Goal: Information Seeking & Learning: Learn about a topic

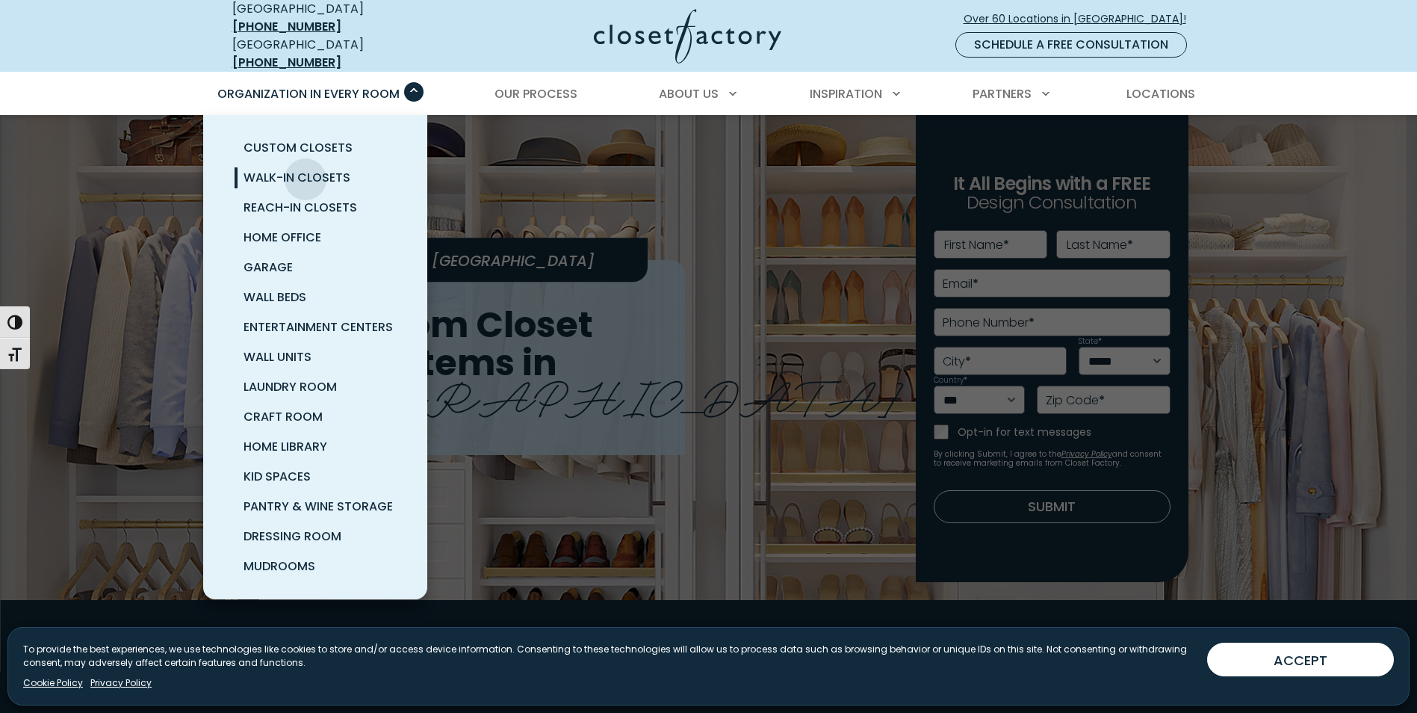
click at [306, 169] on span "Walk-In Closets" at bounding box center [297, 177] width 107 height 17
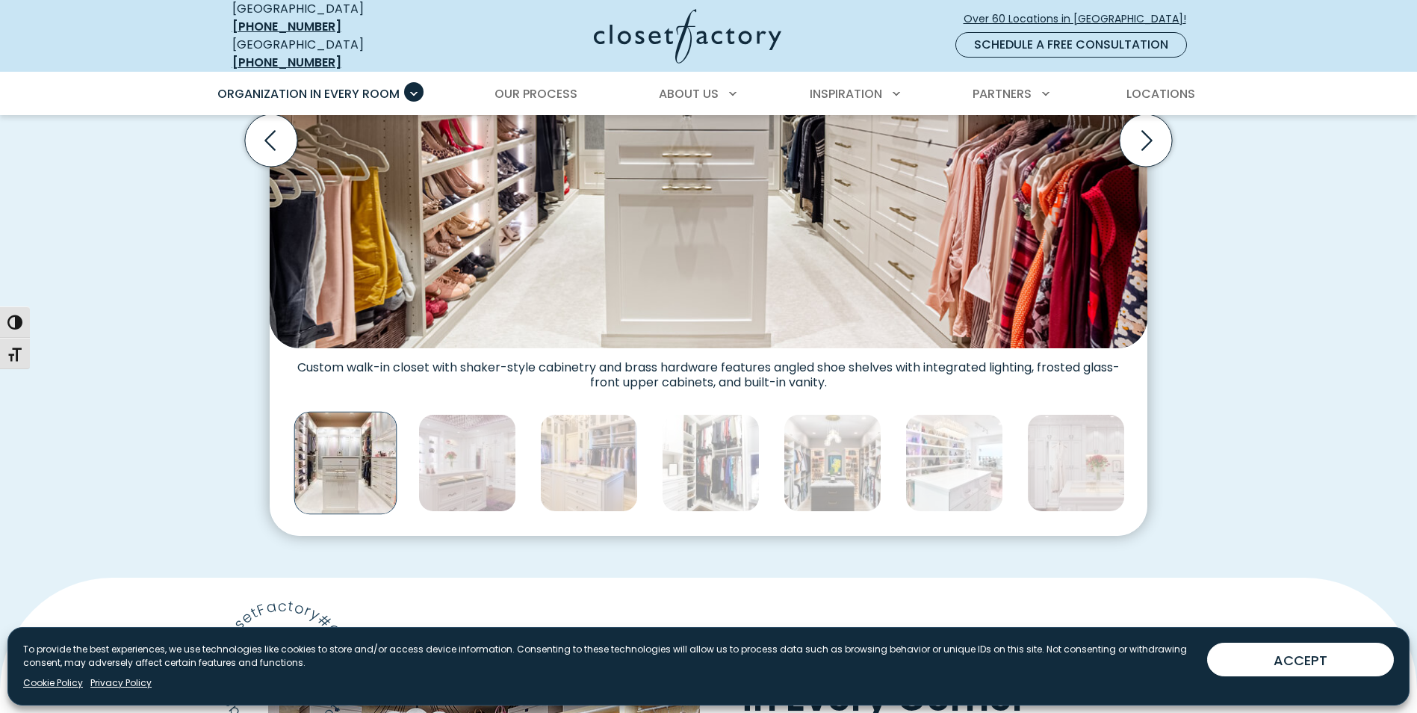
scroll to position [691, 0]
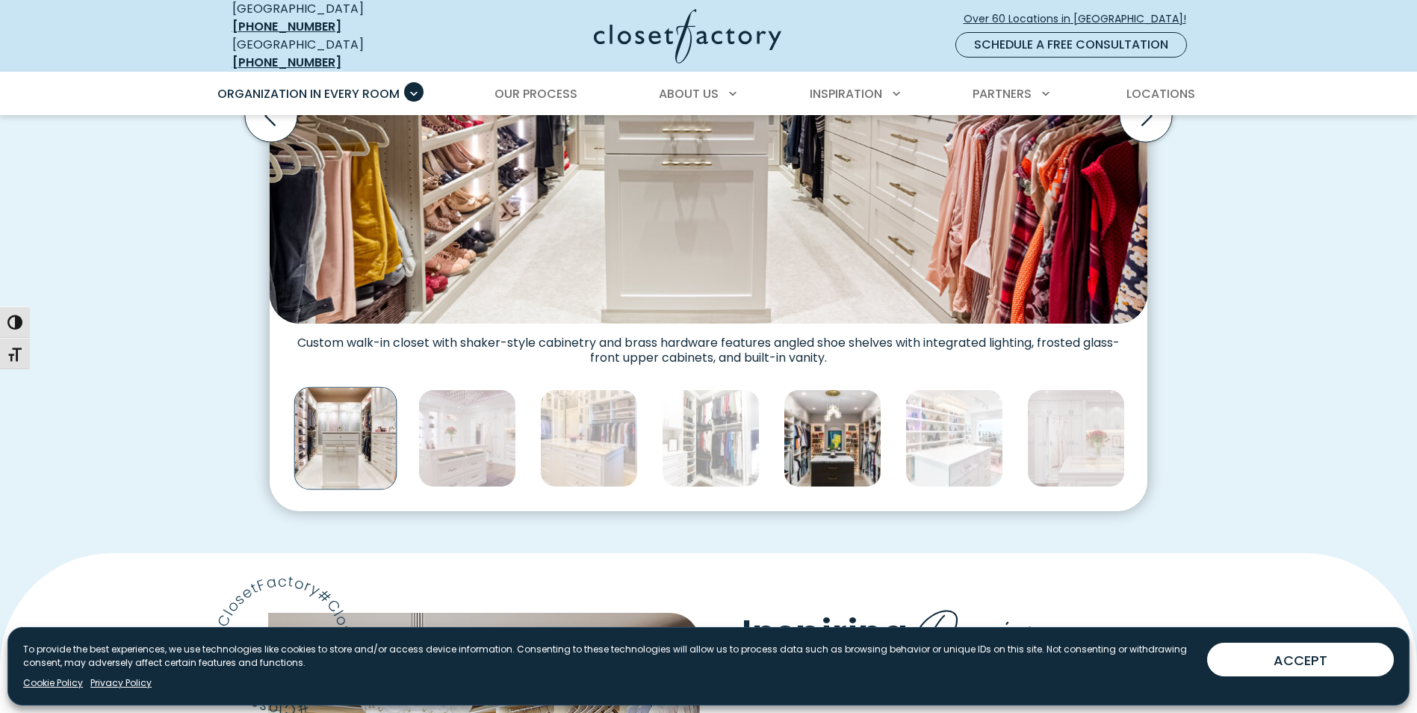
click at [841, 426] on img "Thumbnail Gallery" at bounding box center [833, 438] width 98 height 98
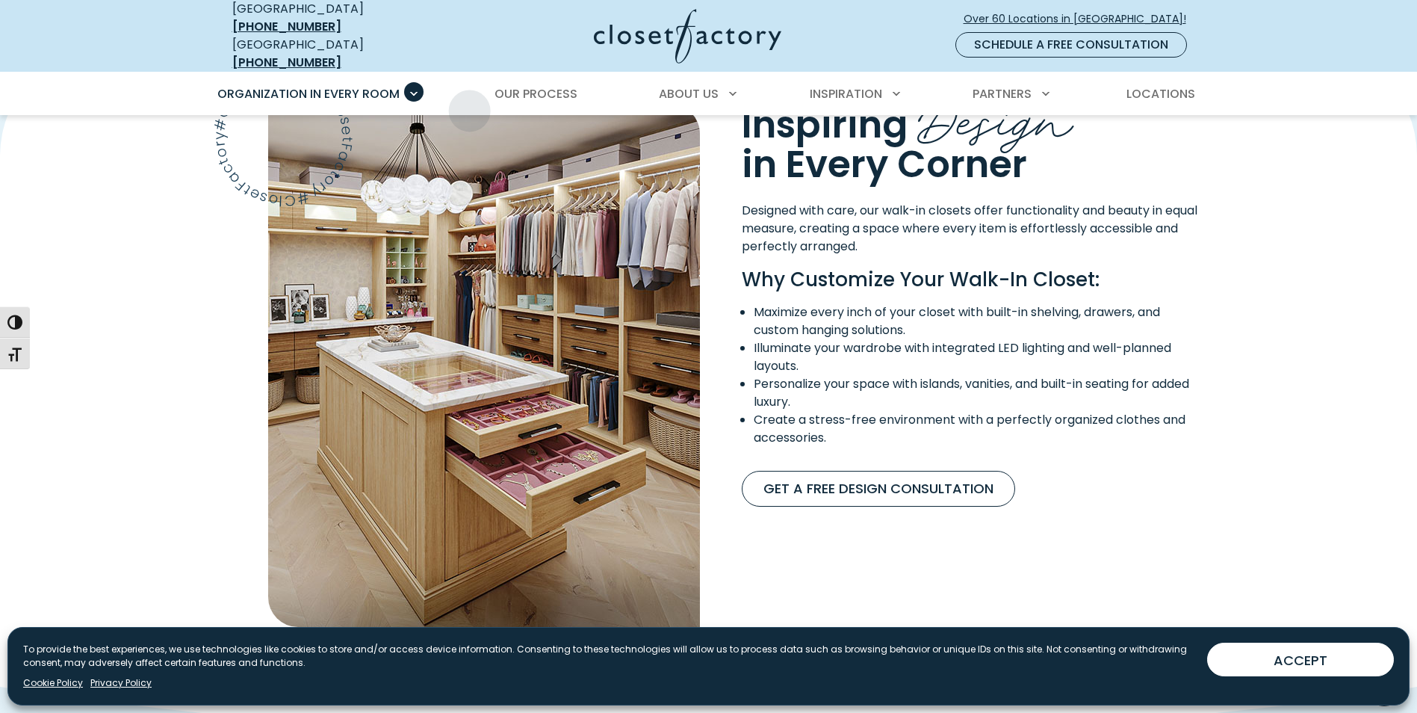
scroll to position [1195, 0]
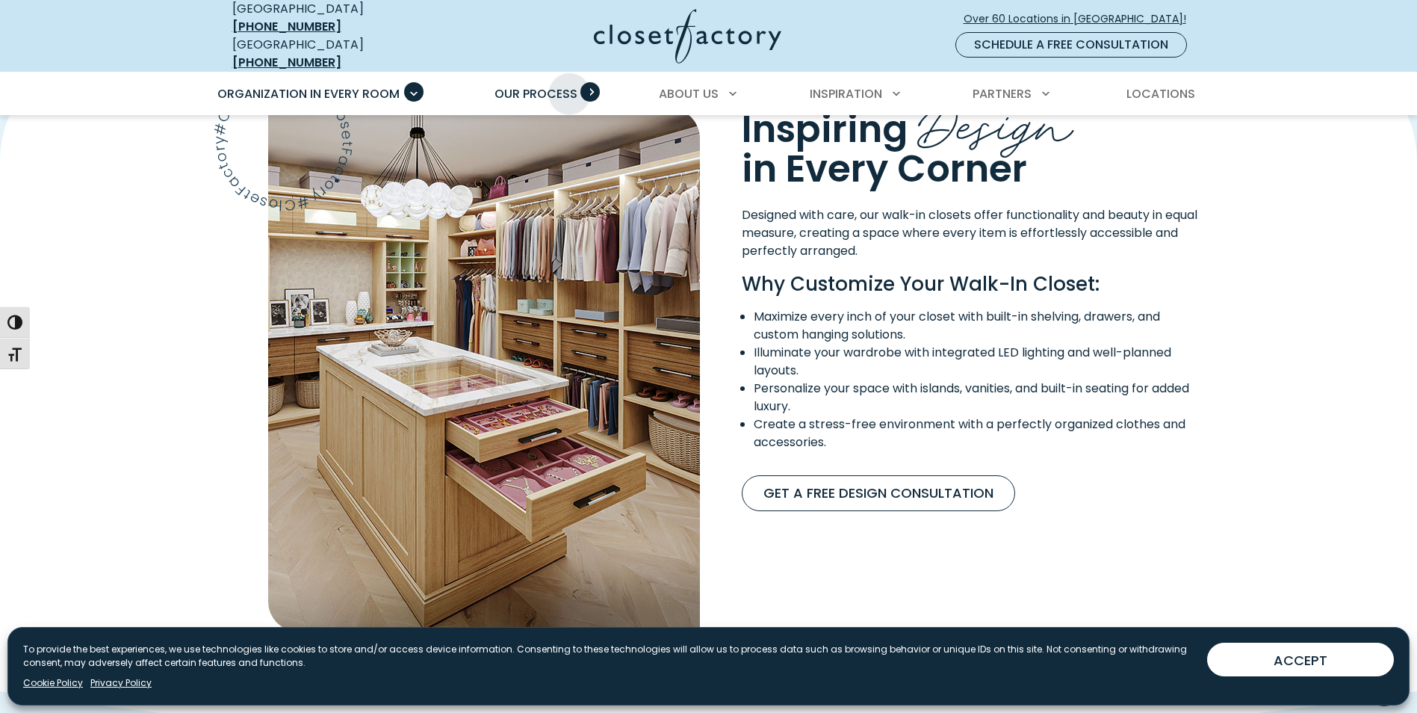
click at [569, 85] on span "Our Process" at bounding box center [535, 93] width 83 height 17
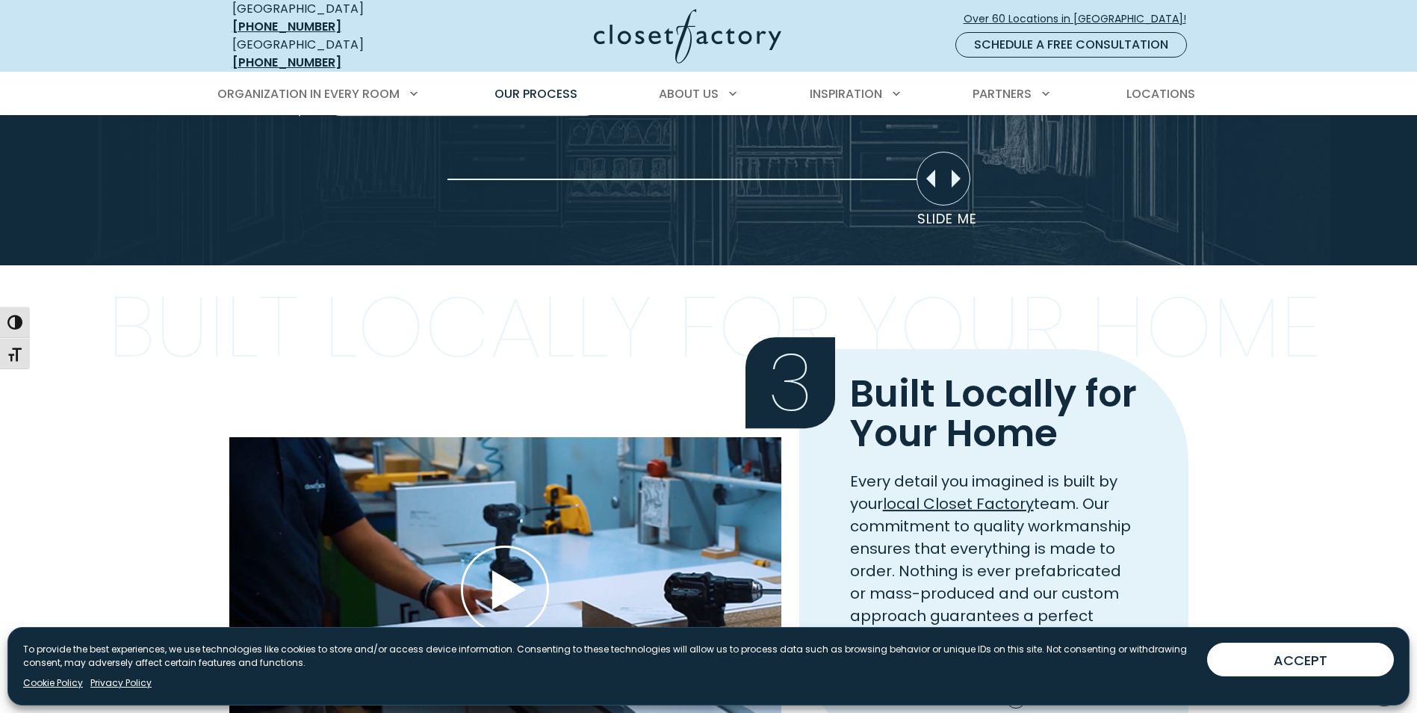
scroll to position [1345, 0]
